Goal: Task Accomplishment & Management: Manage account settings

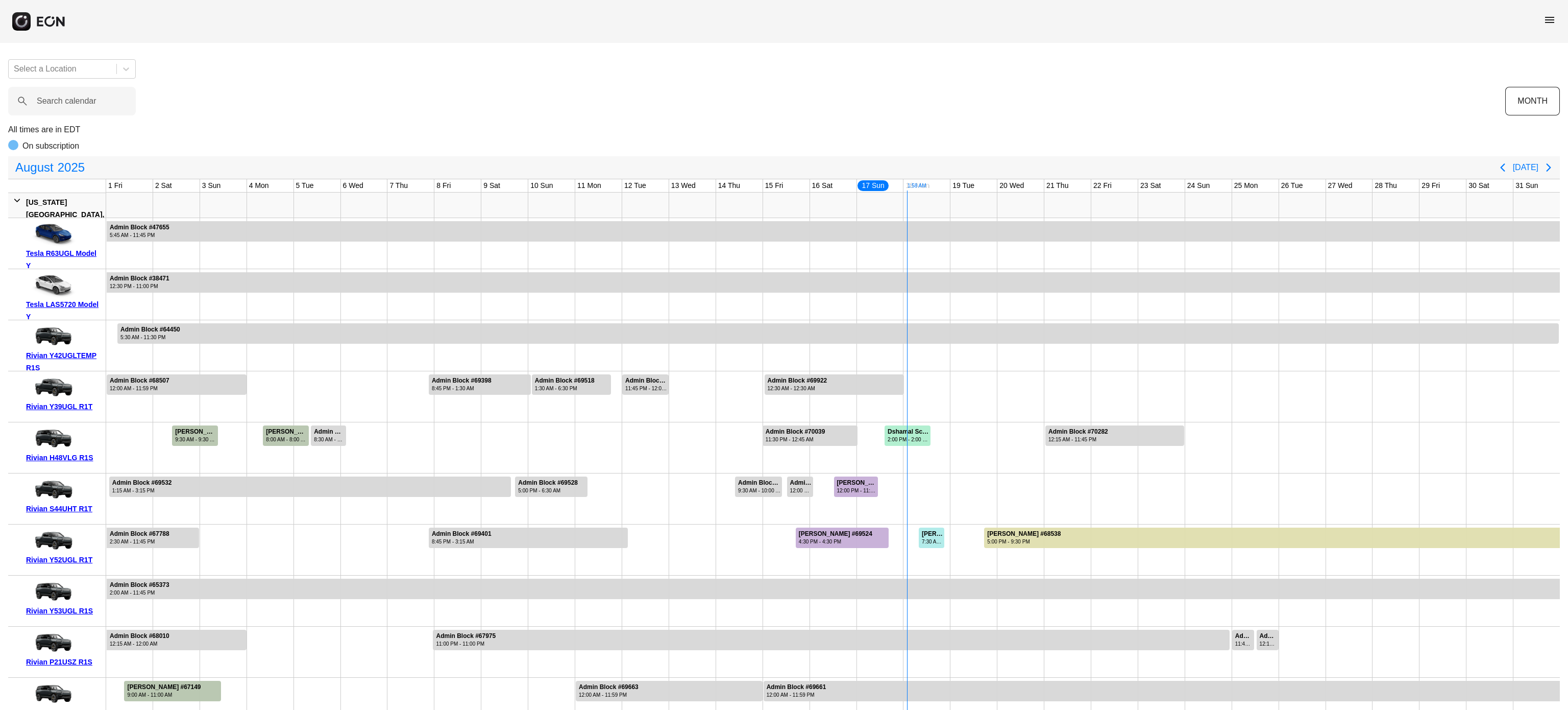
click at [1551, 14] on span "menu" at bounding box center [1550, 20] width 12 height 12
click at [1524, 66] on link "Cars" at bounding box center [1529, 68] width 53 height 12
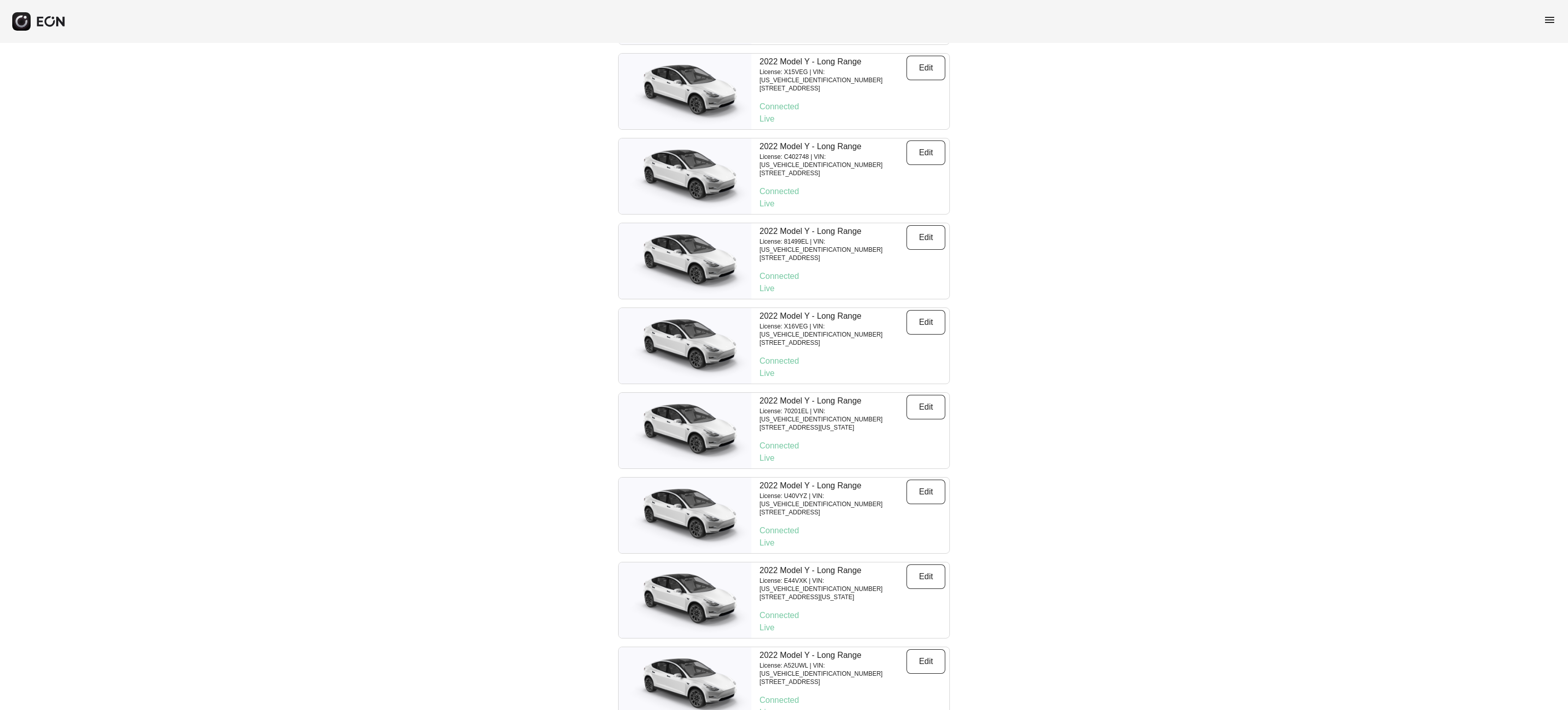
scroll to position [8198, 0]
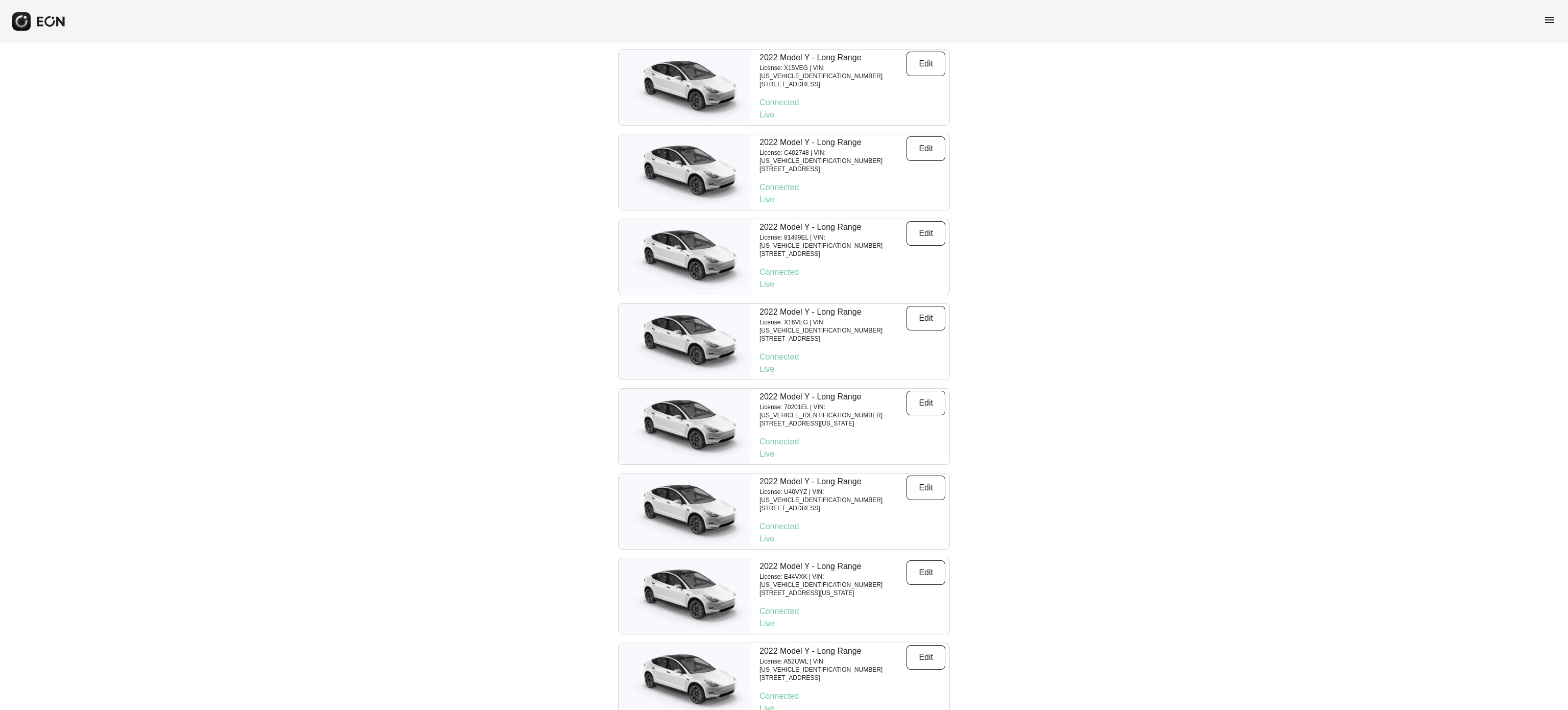
click at [1554, 7] on div "menu" at bounding box center [784, 22] width 1568 height 43
click at [1550, 15] on span "menu" at bounding box center [1550, 20] width 12 height 12
click at [1531, 87] on link "Calendar" at bounding box center [1529, 89] width 53 height 12
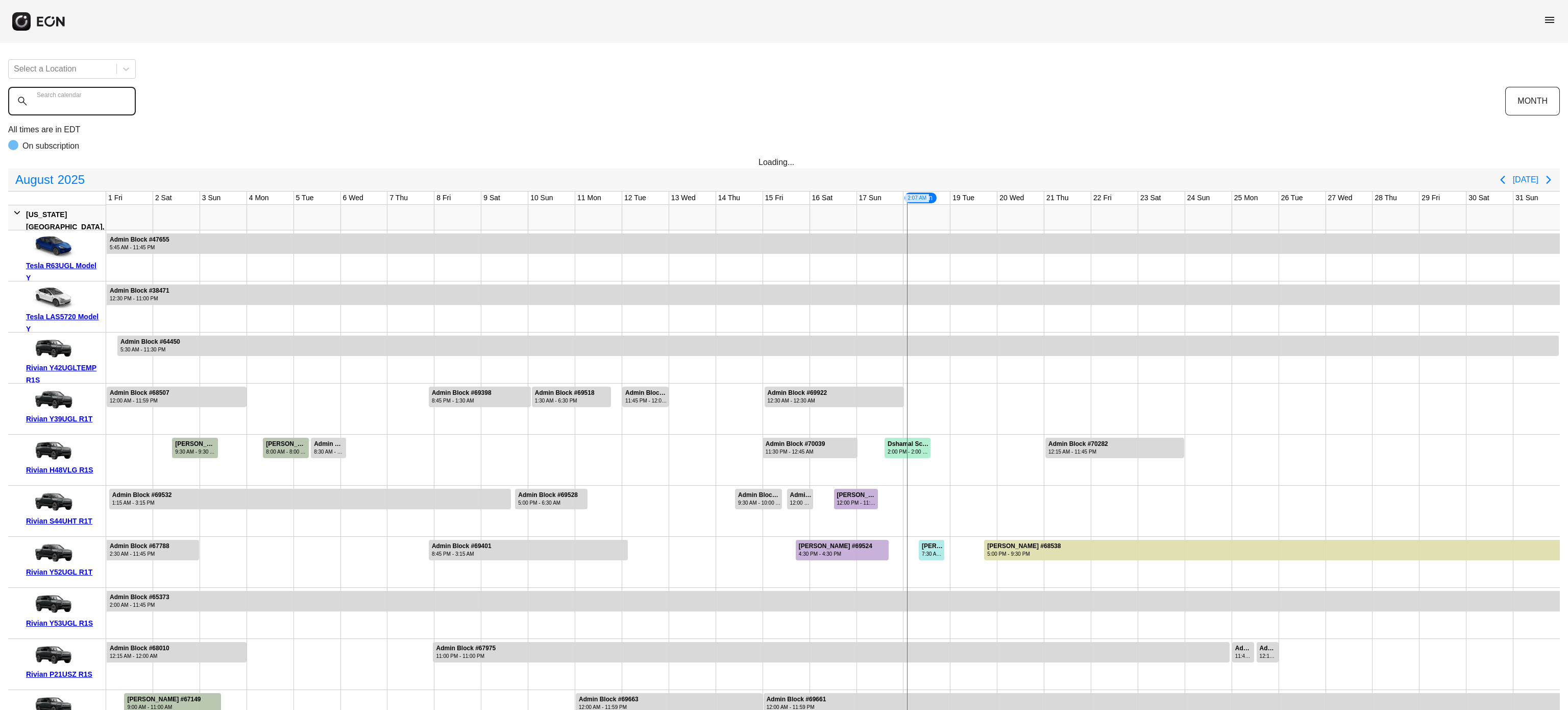
click at [37, 108] on calendar "Search calendar" at bounding box center [71, 101] width 127 height 28
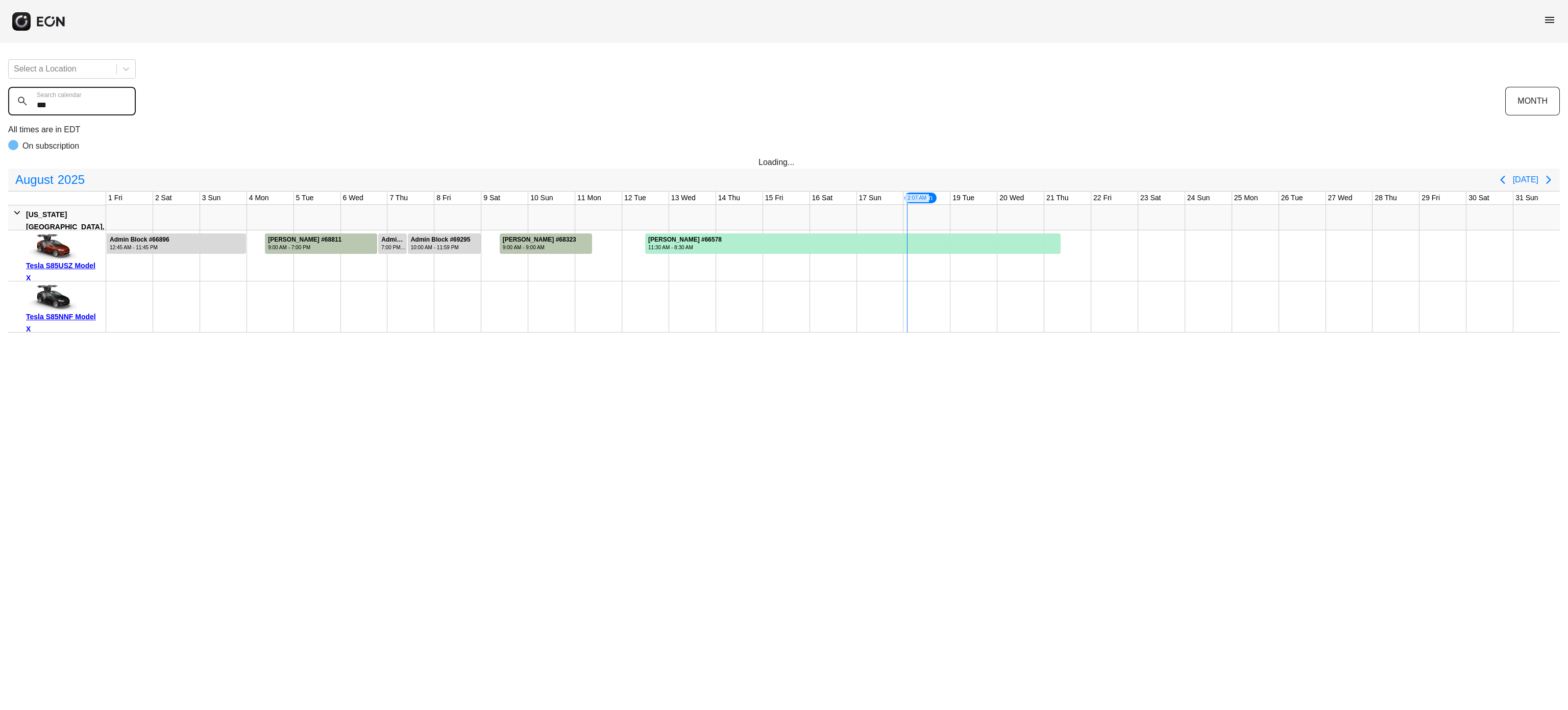
type calendar "***"
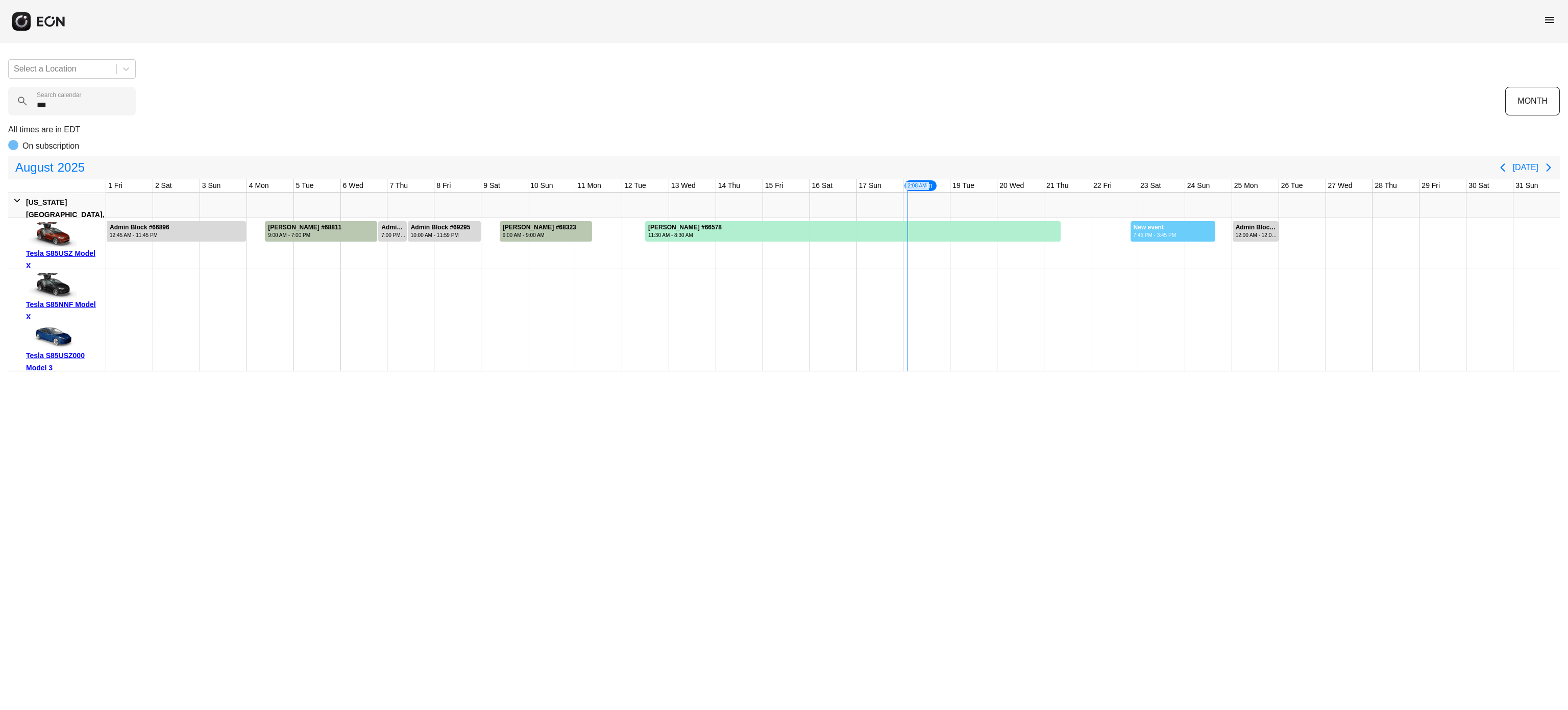
drag, startPoint x: 1130, startPoint y: 240, endPoint x: 1216, endPoint y: 286, distance: 97.5
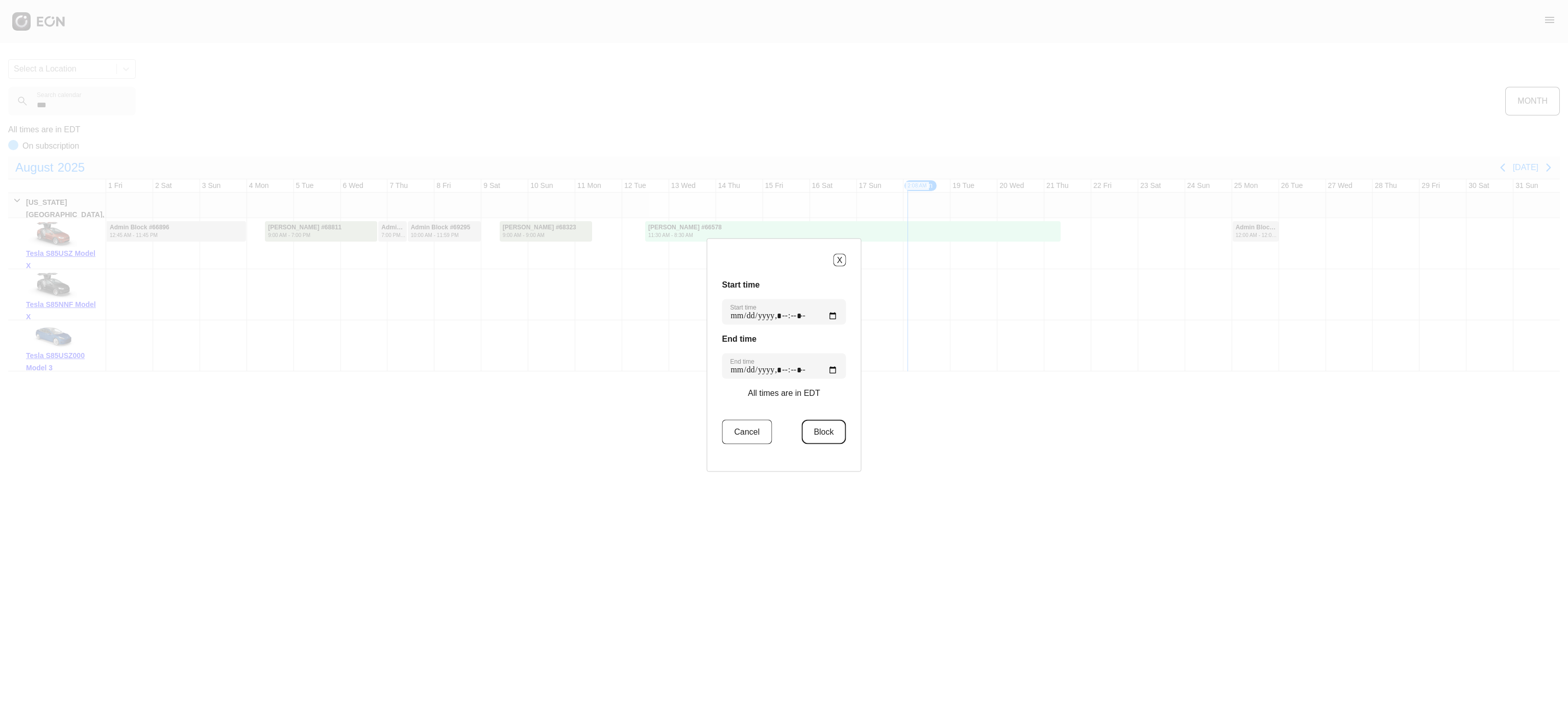
click at [821, 434] on button "Block" at bounding box center [824, 432] width 45 height 24
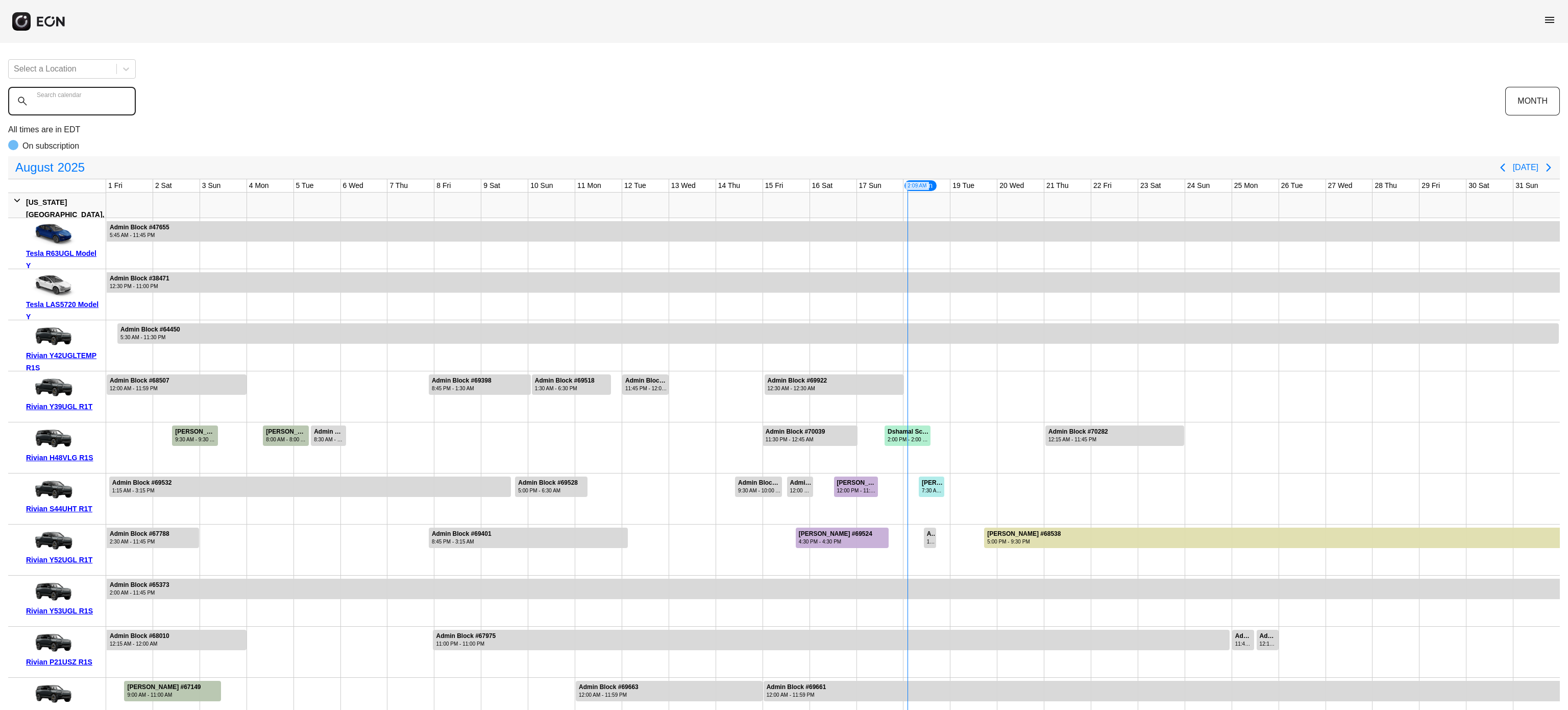
click at [94, 111] on calendar "Search calendar" at bounding box center [71, 101] width 127 height 28
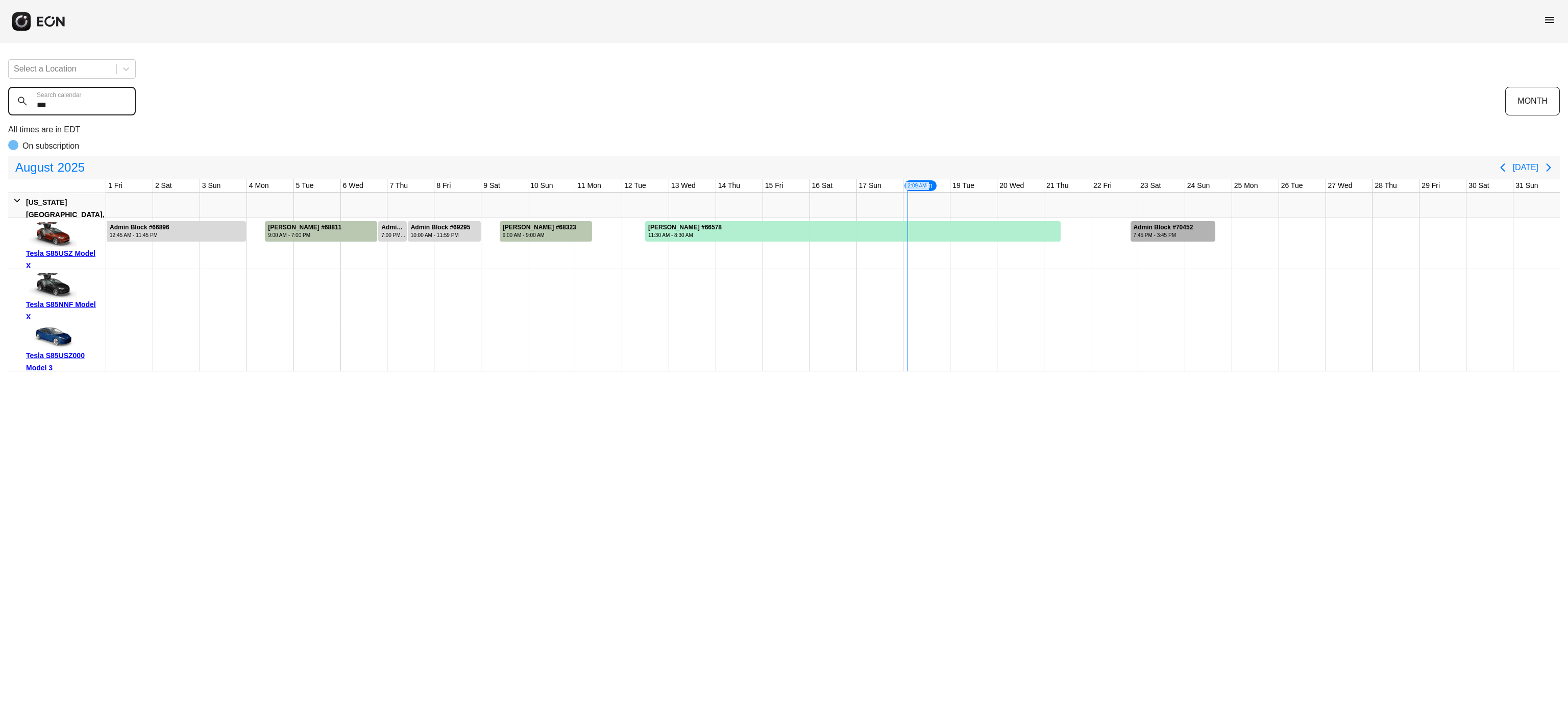
type calendar "***"
click at [1153, 225] on div "Admin Block #70452" at bounding box center [1163, 227] width 59 height 8
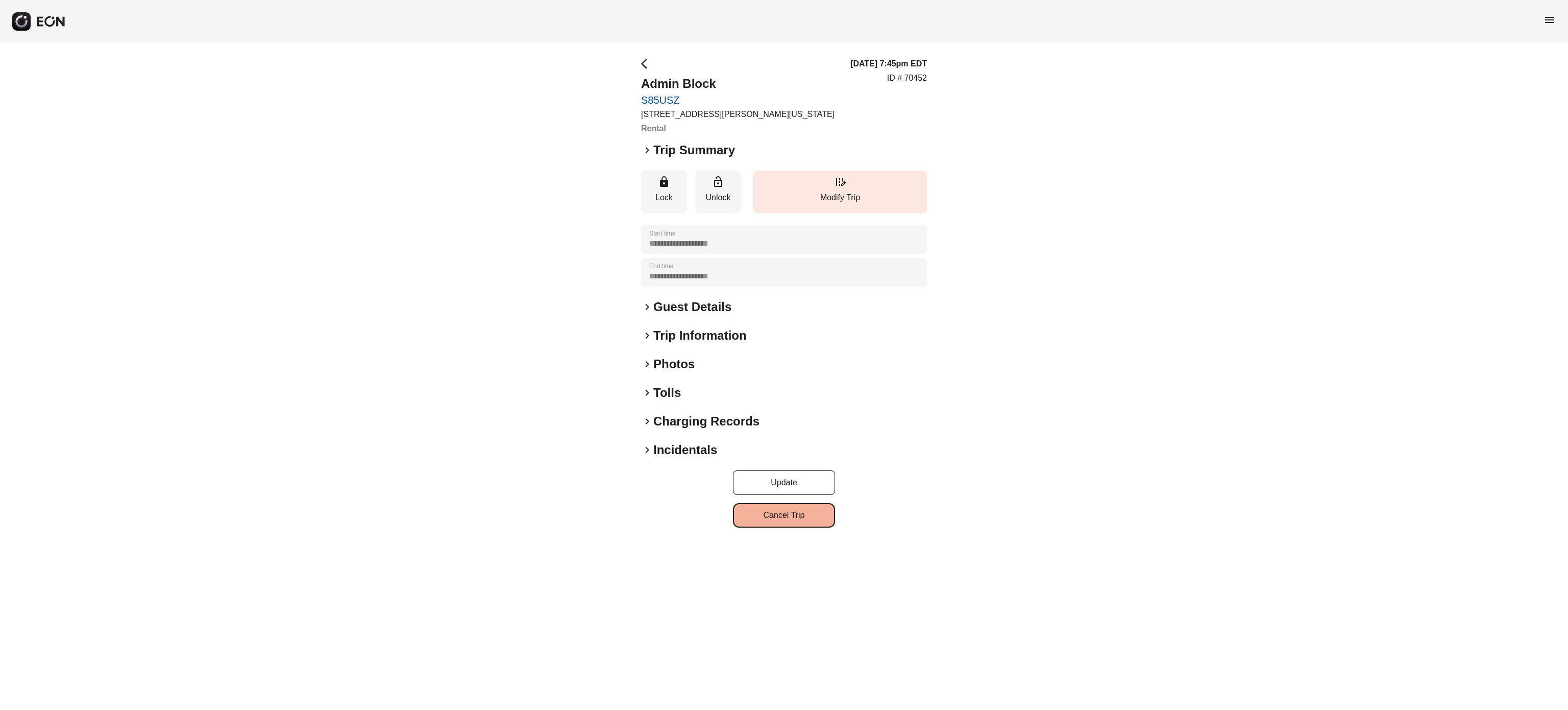
click at [784, 504] on button "Cancel Trip" at bounding box center [784, 516] width 102 height 24
